Goal: Task Accomplishment & Management: Manage account settings

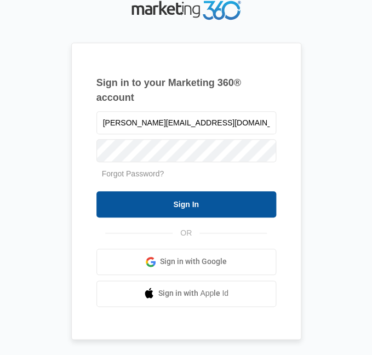
type input "[PERSON_NAME][EMAIL_ADDRESS][DOMAIN_NAME]"
click at [208, 201] on input "Sign In" at bounding box center [186, 204] width 180 height 26
